Goal: Entertainment & Leisure: Consume media (video, audio)

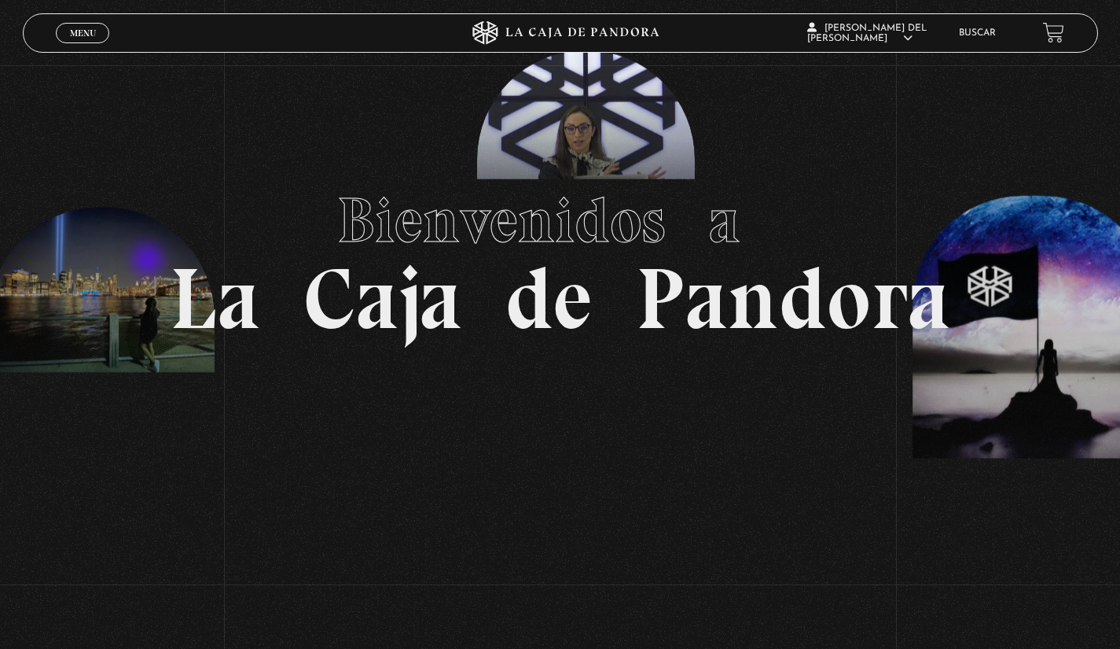
scroll to position [79, 0]
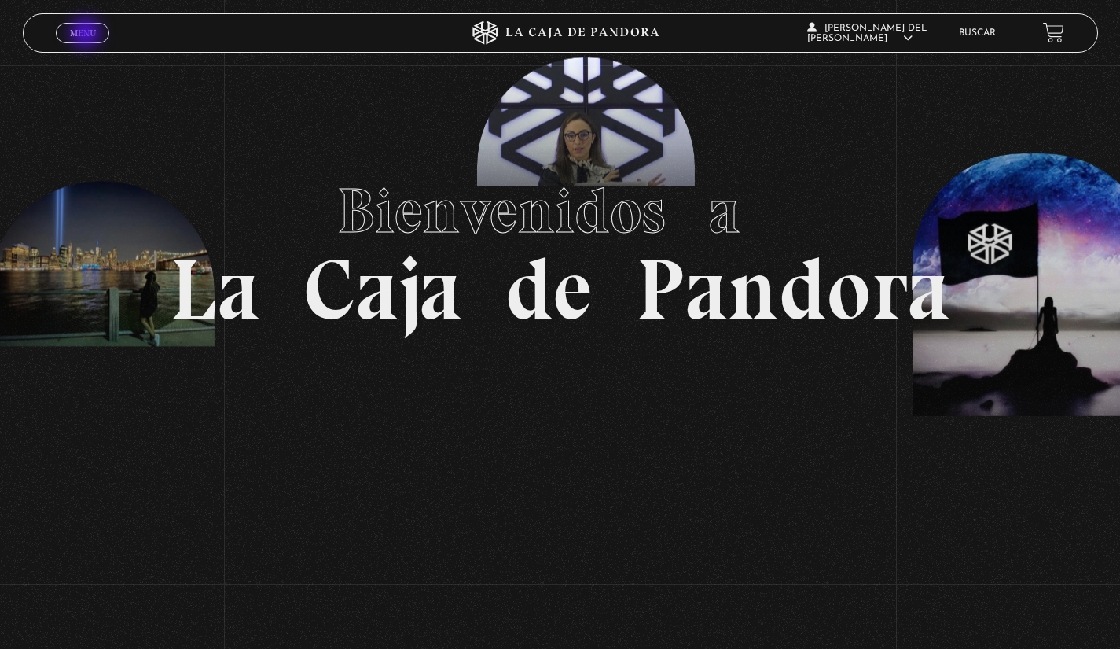
click at [87, 35] on span "Menu" at bounding box center [83, 32] width 26 height 9
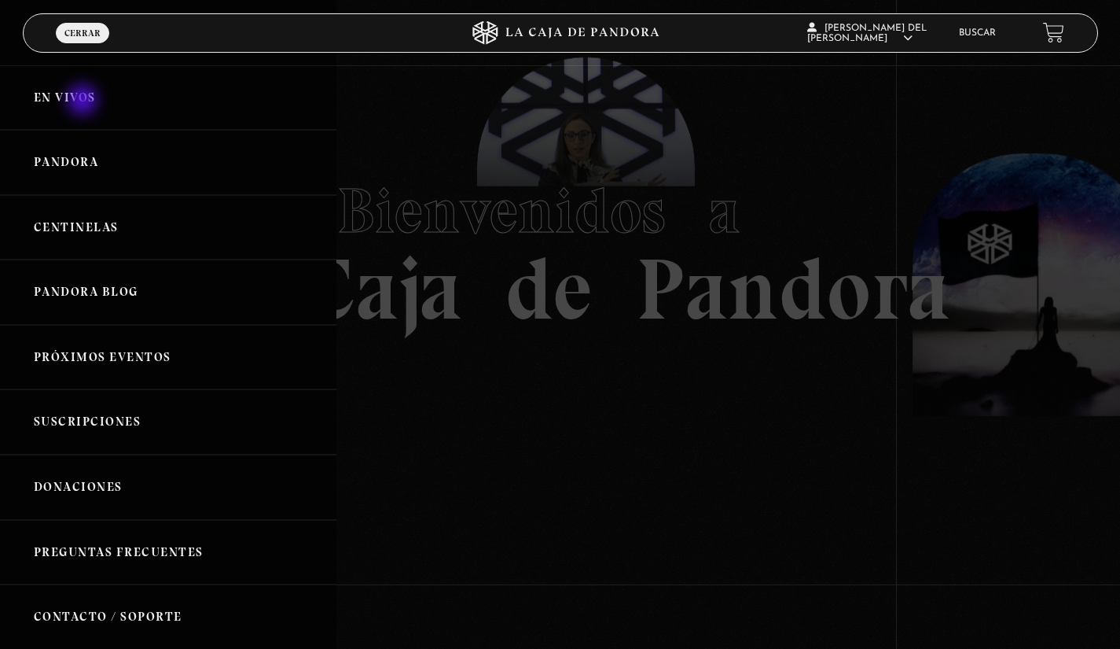
click at [84, 101] on link "En vivos" at bounding box center [168, 97] width 336 height 65
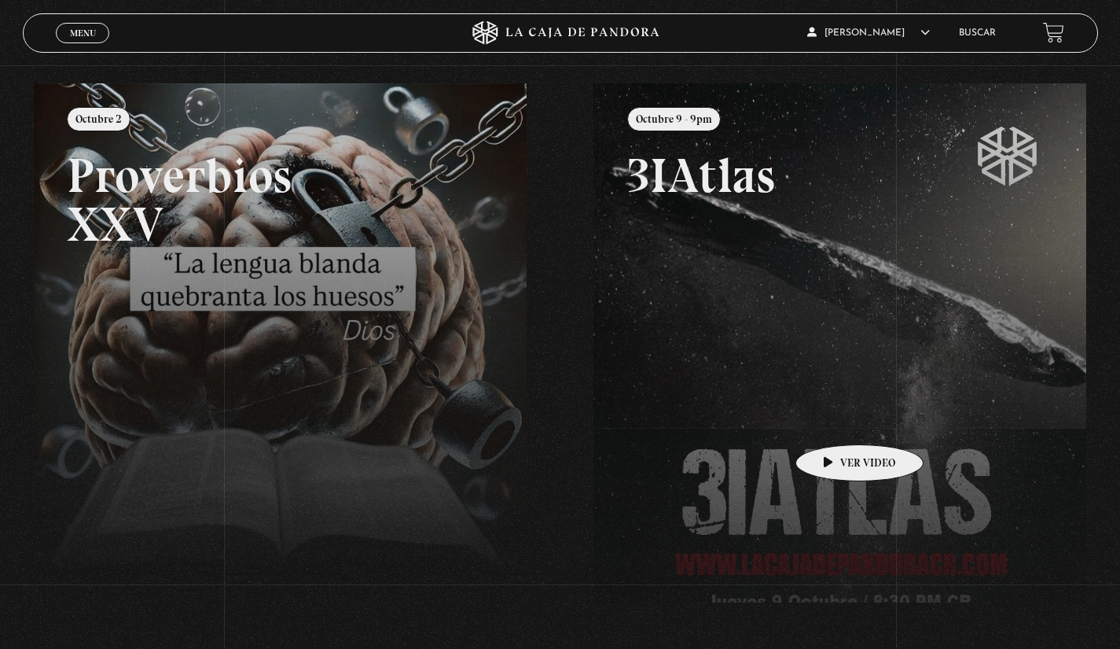
scroll to position [236, 0]
